Goal: Task Accomplishment & Management: Manage account settings

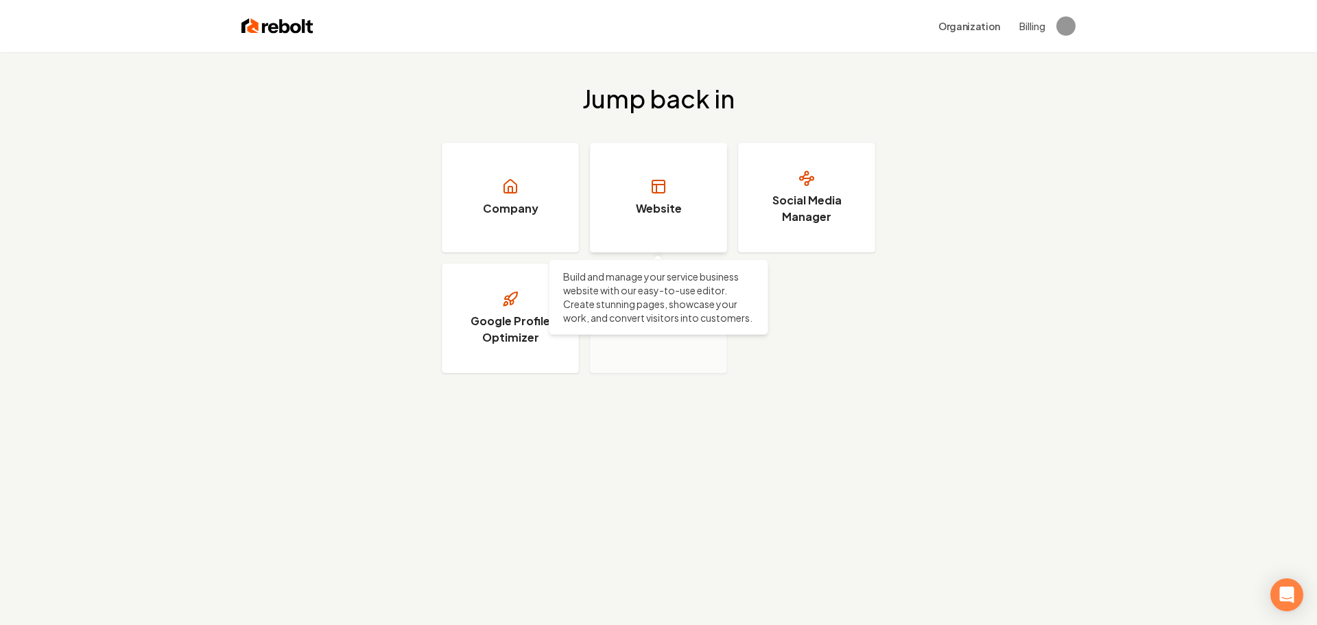
click at [659, 201] on h3 "Website" at bounding box center [659, 208] width 46 height 16
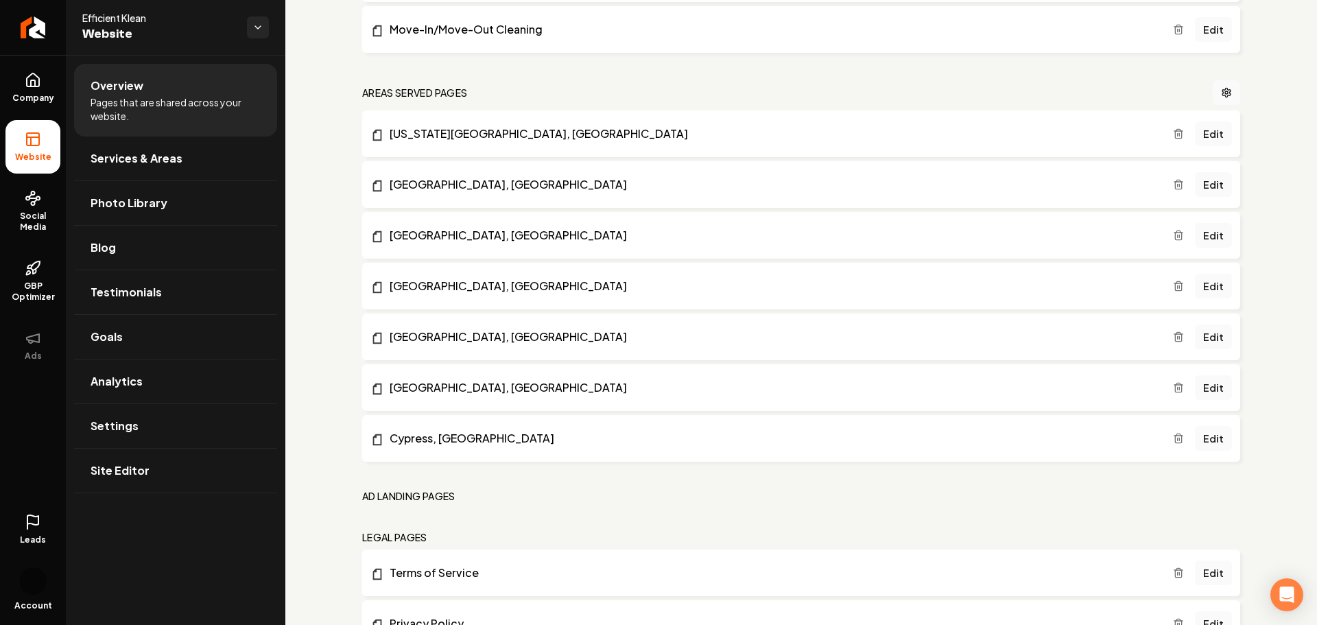
scroll to position [760, 0]
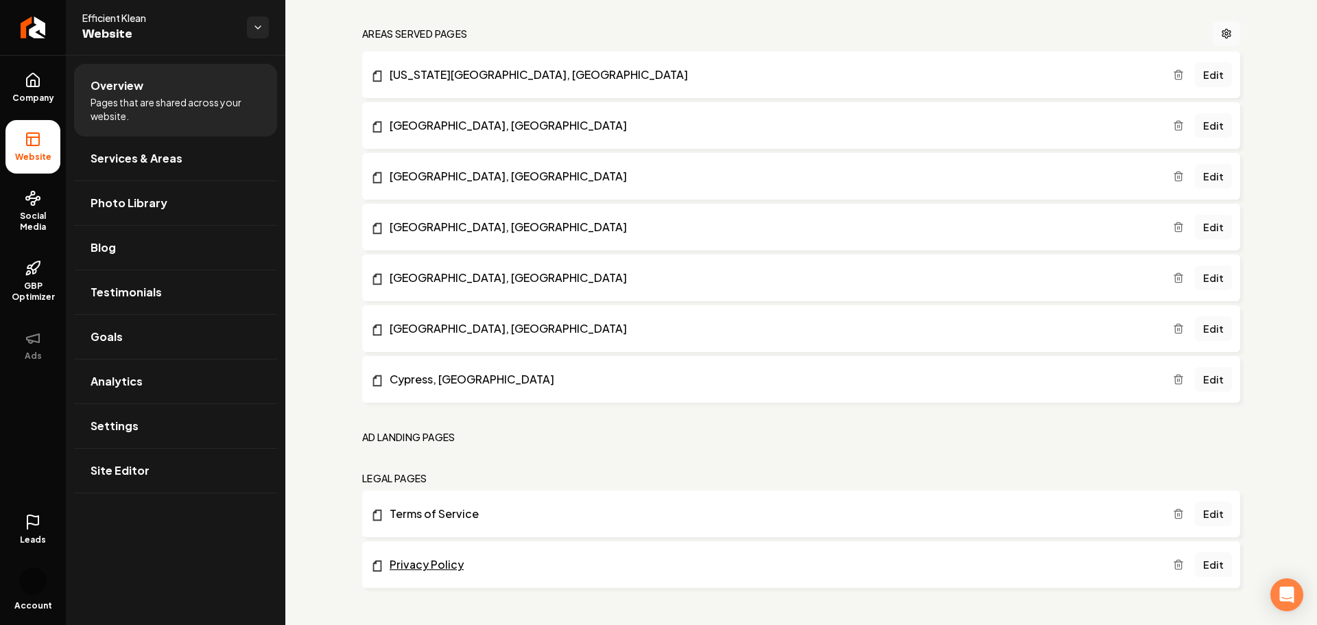
click at [435, 565] on link "Privacy Policy" at bounding box center [772, 564] width 803 height 16
click at [1214, 566] on link "Edit" at bounding box center [1213, 564] width 37 height 25
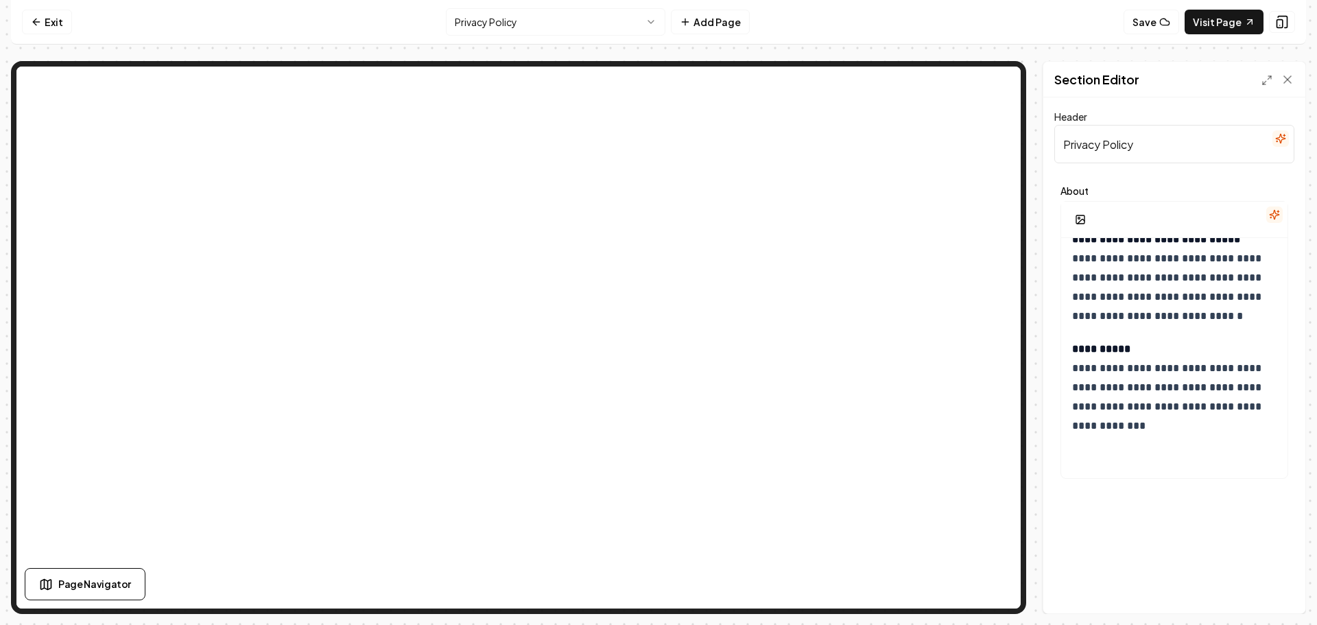
scroll to position [1291, 0]
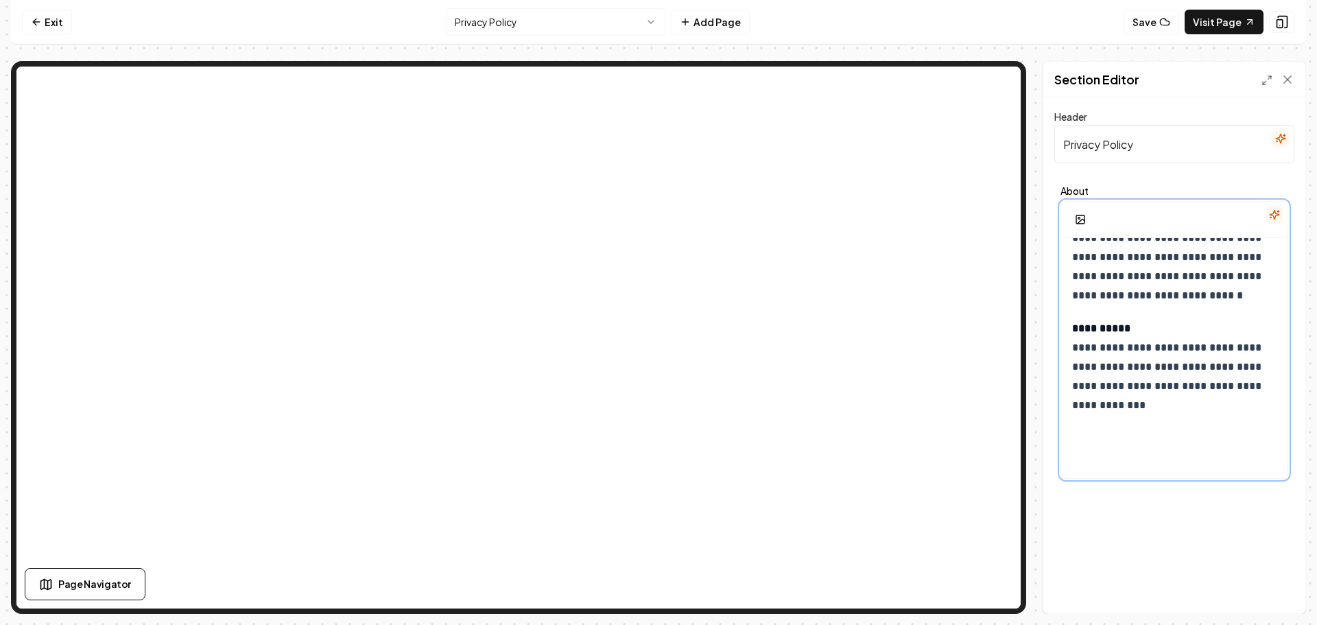
click at [1127, 408] on p "**********" at bounding box center [1174, 367] width 204 height 96
click at [1274, 587] on button "Save" at bounding box center [1274, 590] width 40 height 25
